Goal: Find specific page/section: Find specific page/section

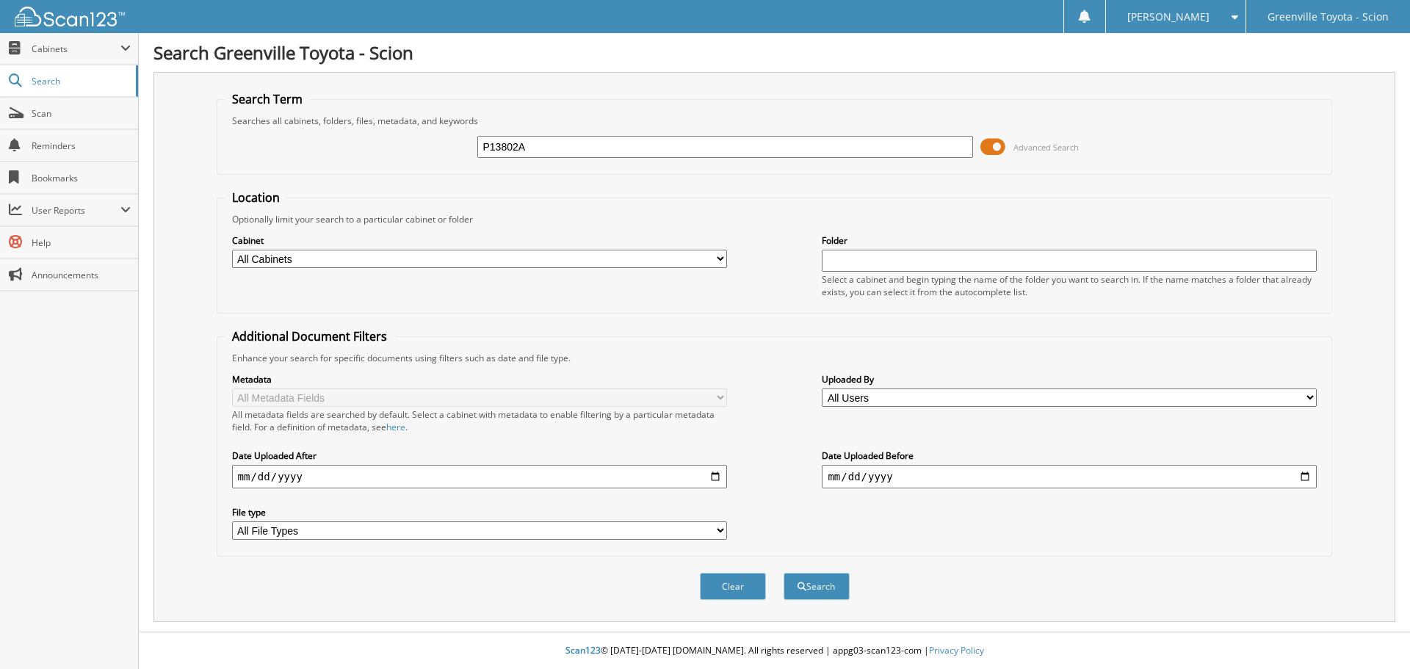
type input "P13802A"
click at [322, 257] on select "All Cabinets ACCOUNTS PAYABLE ACCOUNTS RECEIVABLE ACTIVE EMPLOYEE FILES BANKS R…" at bounding box center [479, 259] width 495 height 18
select select "502"
click at [232, 250] on select "All Cabinets ACCOUNTS PAYABLE ACCOUNTS RECEIVABLE ACTIVE EMPLOYEE FILES BANKS R…" at bounding box center [479, 259] width 495 height 18
click at [834, 583] on button "Search" at bounding box center [817, 586] width 66 height 27
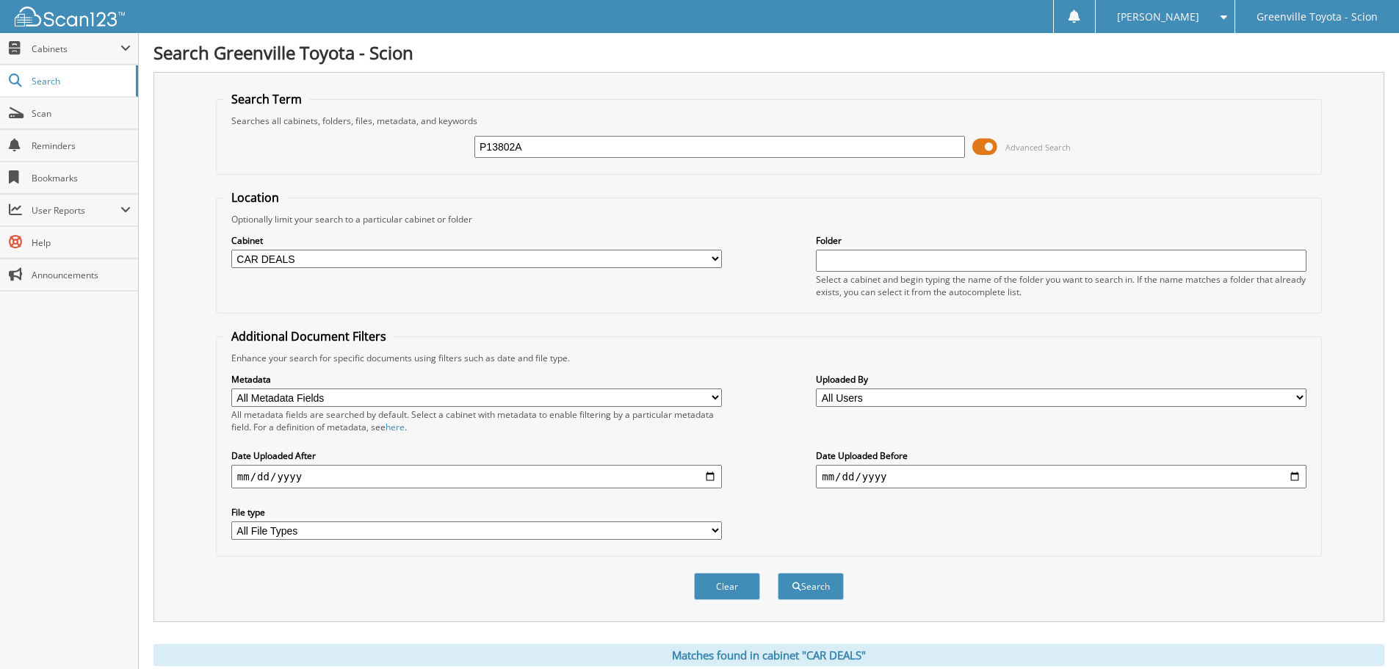
scroll to position [294, 0]
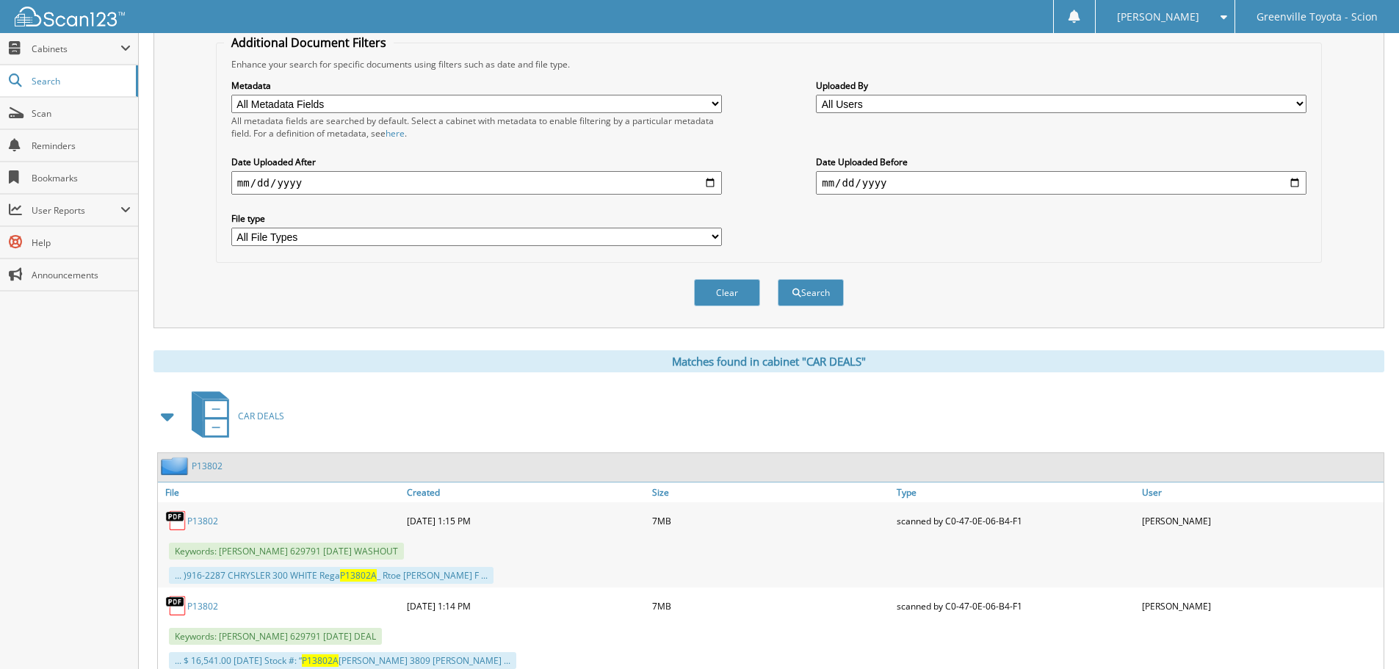
drag, startPoint x: 203, startPoint y: 516, endPoint x: 244, endPoint y: 530, distance: 43.7
click at [204, 516] on link "P13802" at bounding box center [202, 521] width 31 height 12
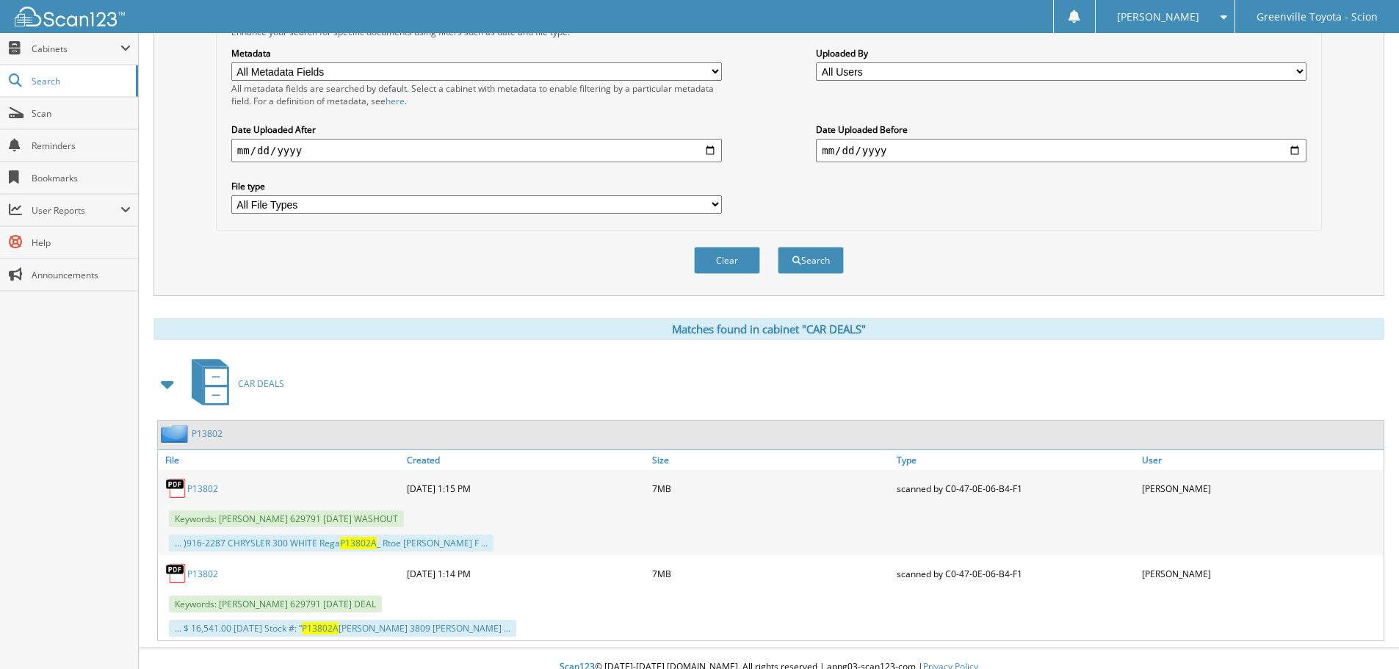
scroll to position [343, 0]
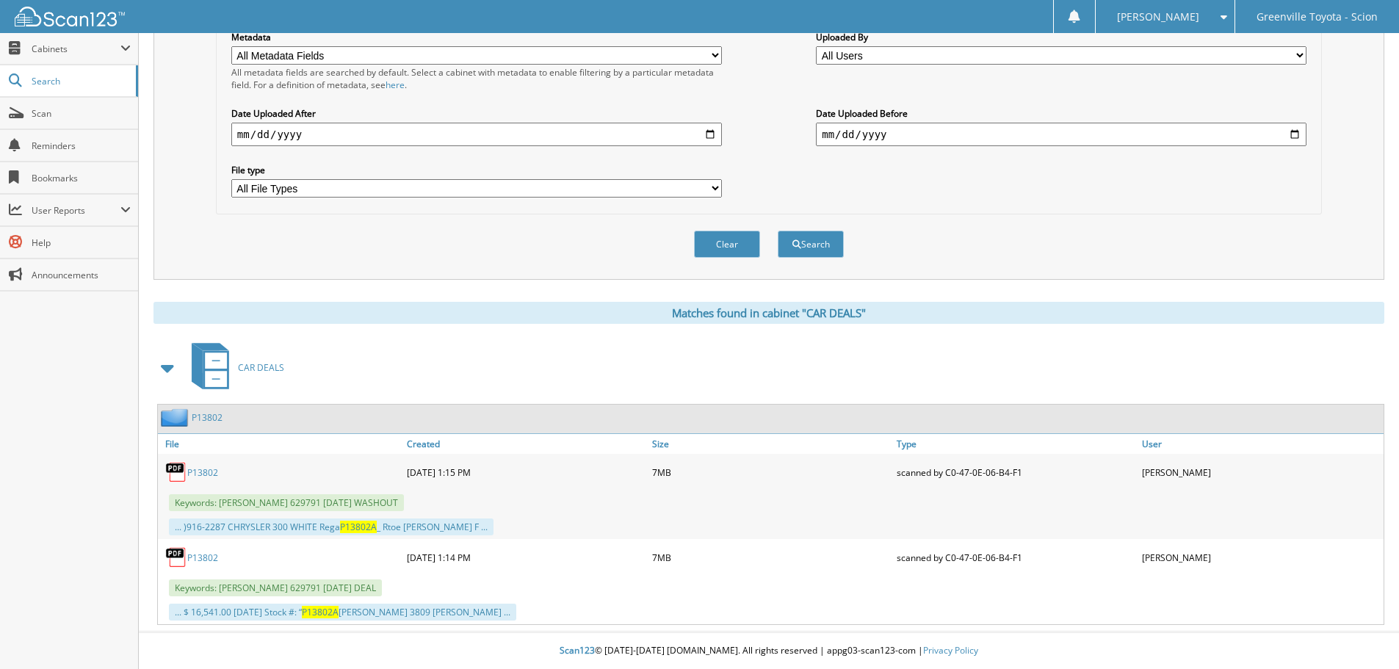
click at [208, 555] on link "P13802" at bounding box center [202, 558] width 31 height 12
click at [203, 556] on link "P13802" at bounding box center [202, 558] width 31 height 12
click at [208, 555] on link "P13802" at bounding box center [202, 558] width 31 height 12
click at [203, 417] on link "P13802" at bounding box center [207, 417] width 31 height 12
